Goal: Entertainment & Leisure: Consume media (video, audio)

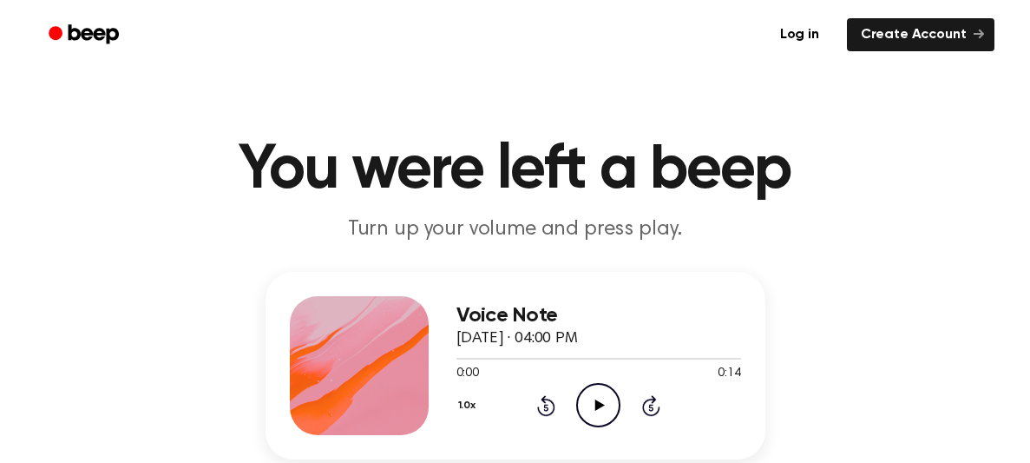
click at [592, 403] on icon "Play Audio" at bounding box center [598, 405] width 44 height 44
click at [594, 400] on icon "Play Audio" at bounding box center [598, 405] width 44 height 44
